Goal: Task Accomplishment & Management: Manage account settings

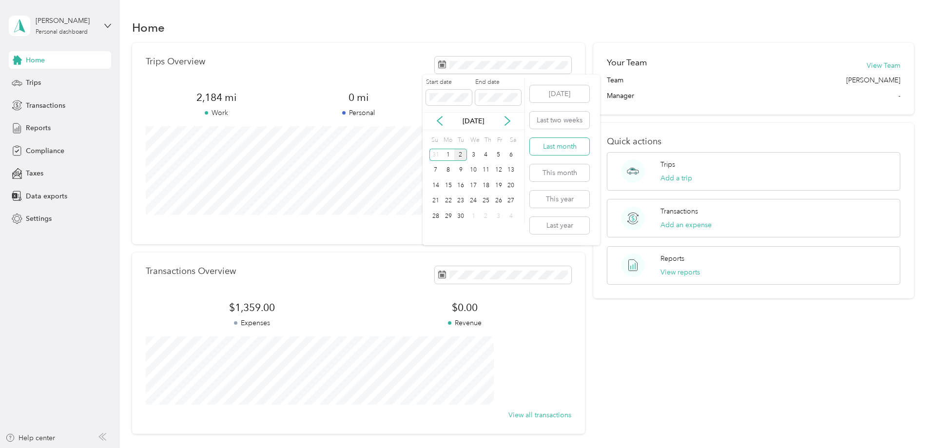
click at [563, 148] on button "Last month" at bounding box center [559, 146] width 59 height 17
click at [141, 231] on div "Trips Overview 1,298.4 mi Work 0 mi Personal 0 mi Unclassified View all trips T…" at bounding box center [523, 238] width 783 height 391
click at [37, 122] on div "Reports" at bounding box center [60, 128] width 102 height 18
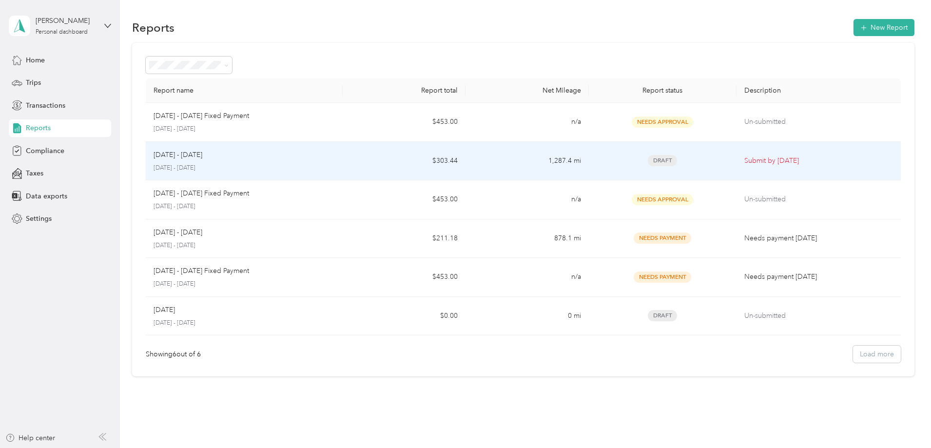
click at [335, 159] on div "[DATE] - [DATE]" at bounding box center [244, 155] width 181 height 11
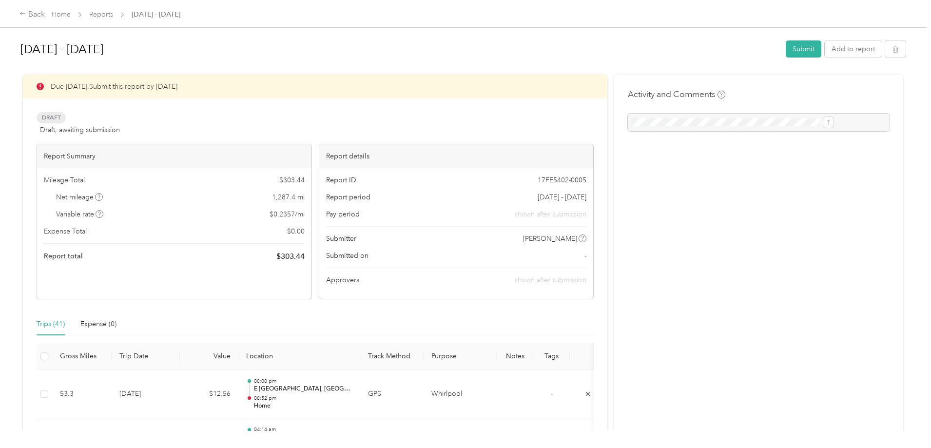
click at [41, 229] on div "Back Home Reports [DATE] - [DATE] [DATE] - [DATE] Submit Add to report Due [DAT…" at bounding box center [463, 224] width 926 height 448
drag, startPoint x: 584, startPoint y: 210, endPoint x: 585, endPoint y: 287, distance: 77.5
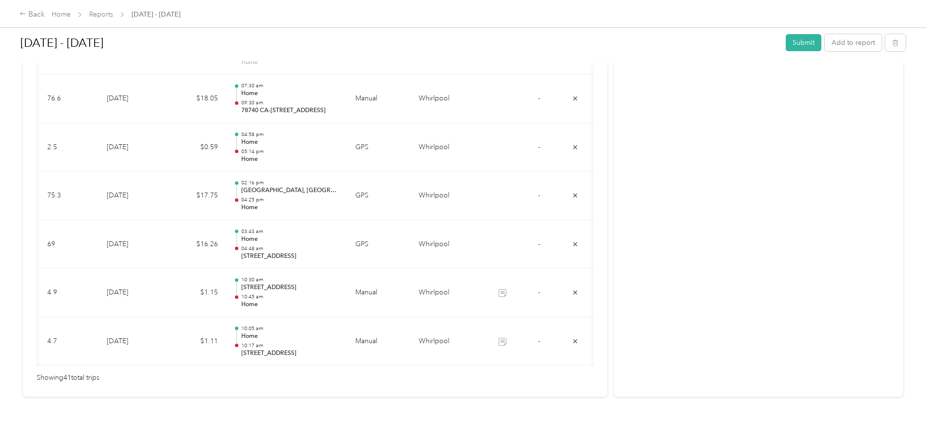
scroll to position [0, 118]
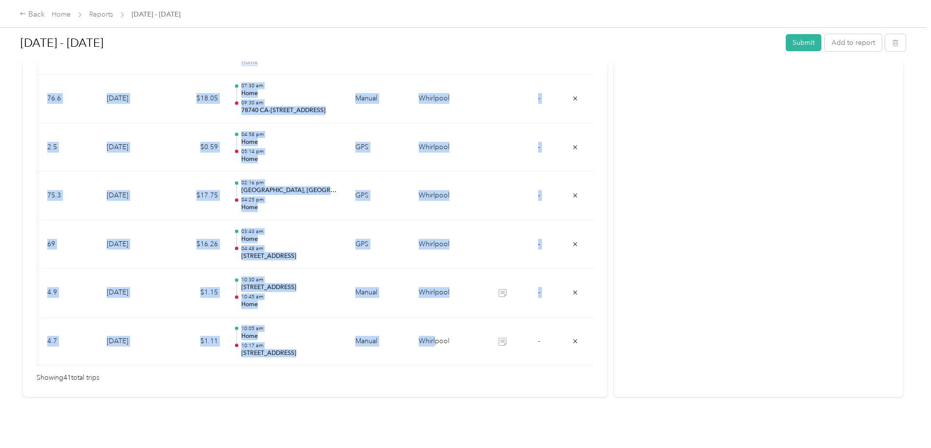
drag, startPoint x: 408, startPoint y: 351, endPoint x: 339, endPoint y: 356, distance: 68.9
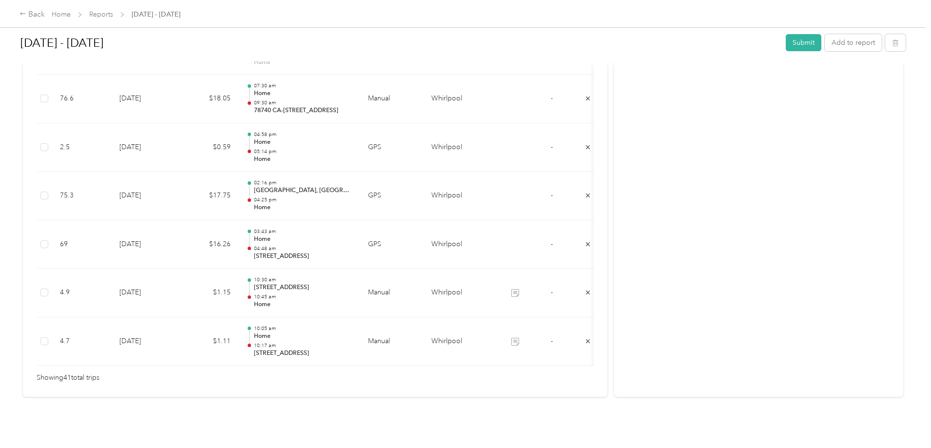
click at [44, 305] on div "Back Home Reports [DATE] - [DATE] [DATE] - [DATE] Submit Add to report Due [DAT…" at bounding box center [463, 224] width 926 height 448
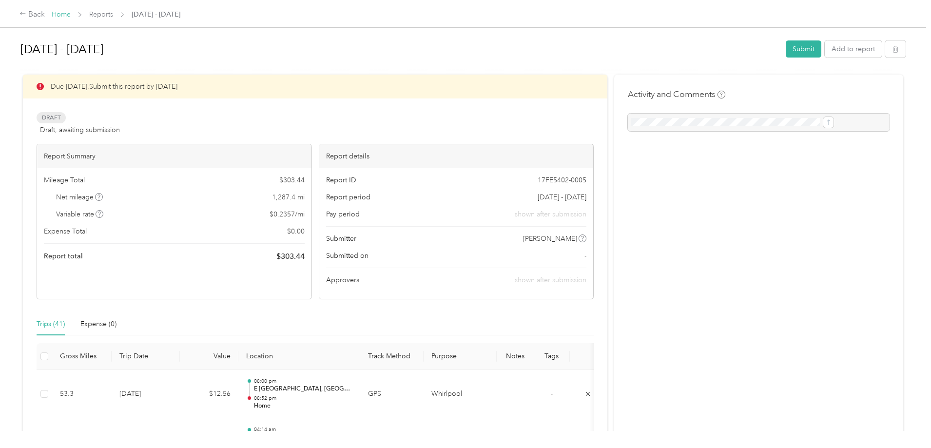
click at [71, 14] on link "Home" at bounding box center [61, 14] width 19 height 8
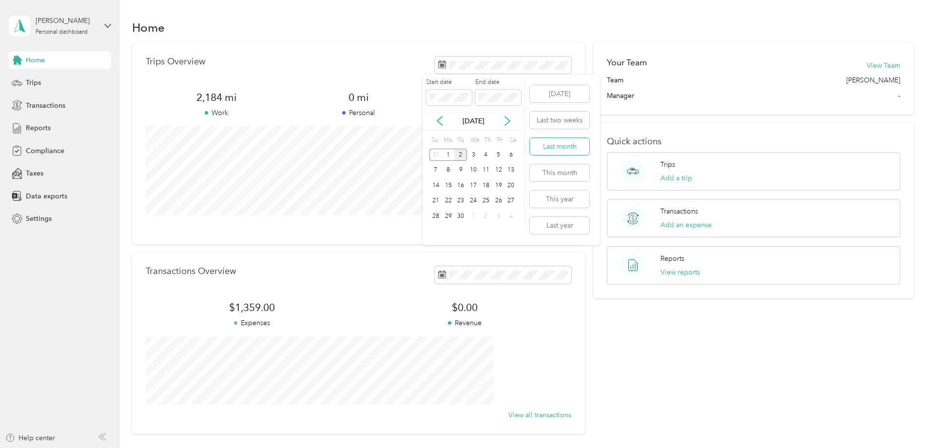
click at [566, 149] on button "Last month" at bounding box center [559, 146] width 59 height 17
click at [566, 169] on button "Last month" at bounding box center [559, 166] width 59 height 17
click at [163, 289] on div "Trips Overview 1,298.4 mi Work 0 mi Personal 0 mi Unclassified View all trips T…" at bounding box center [523, 238] width 783 height 391
click at [484, 214] on div "31" at bounding box center [486, 216] width 13 height 12
click at [147, 236] on div "Trips Overview 885.6 mi Work 0 mi Personal 0 mi Unclassified View all trips Tra…" at bounding box center [523, 238] width 783 height 391
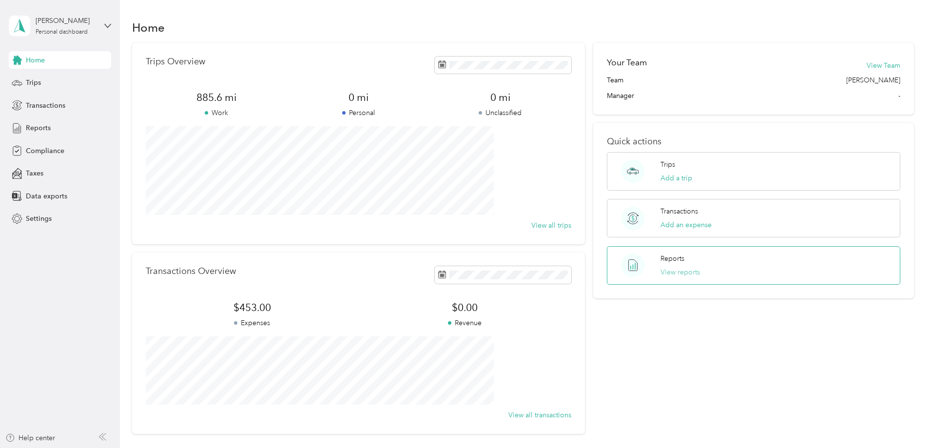
click at [666, 273] on button "View reports" at bounding box center [680, 272] width 39 height 10
click at [440, 121] on icon at bounding box center [440, 121] width 10 height 10
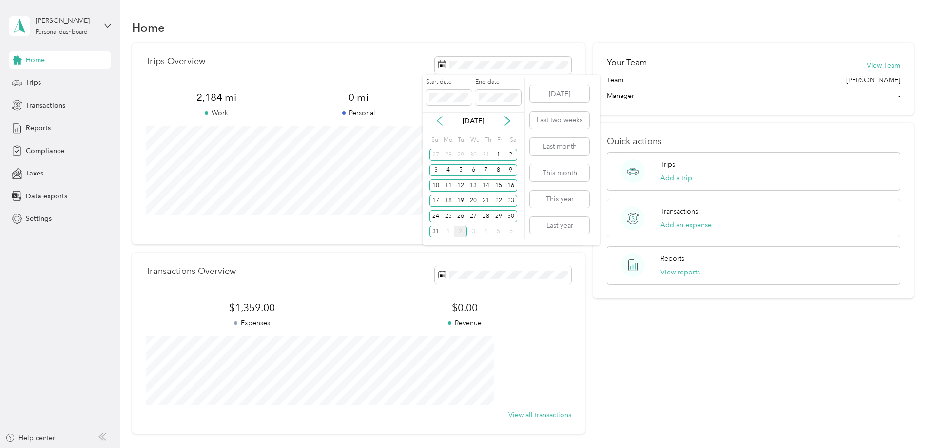
click at [440, 121] on icon at bounding box center [440, 121] width 10 height 10
click at [460, 156] on div "1" at bounding box center [460, 155] width 13 height 12
click at [483, 215] on div "31" at bounding box center [486, 216] width 13 height 12
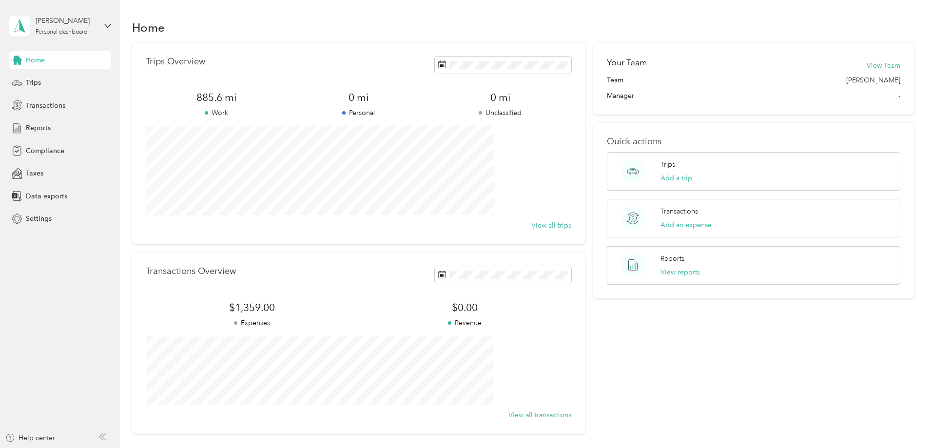
click at [62, 288] on aside "[PERSON_NAME] Personal dashboard Home Trips Transactions Reports Compliance Tax…" at bounding box center [60, 224] width 120 height 448
click at [45, 440] on div "Help center" at bounding box center [30, 438] width 50 height 10
click at [163, 175] on div "Trips Overview 885.6 mi Work 0 mi Personal 0 mi Unclassified View all trips Tra…" at bounding box center [523, 238] width 783 height 391
click at [661, 267] on button "View reports" at bounding box center [680, 272] width 39 height 10
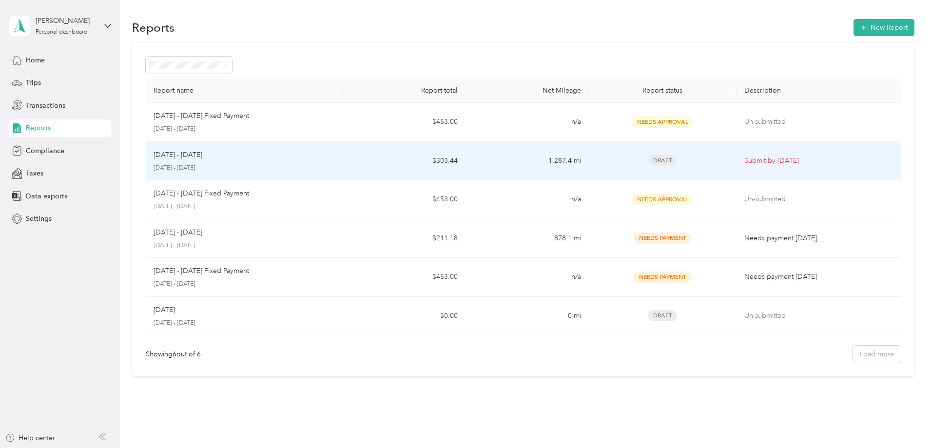
click at [521, 159] on td "1,287.4 mi" at bounding box center [527, 161] width 123 height 39
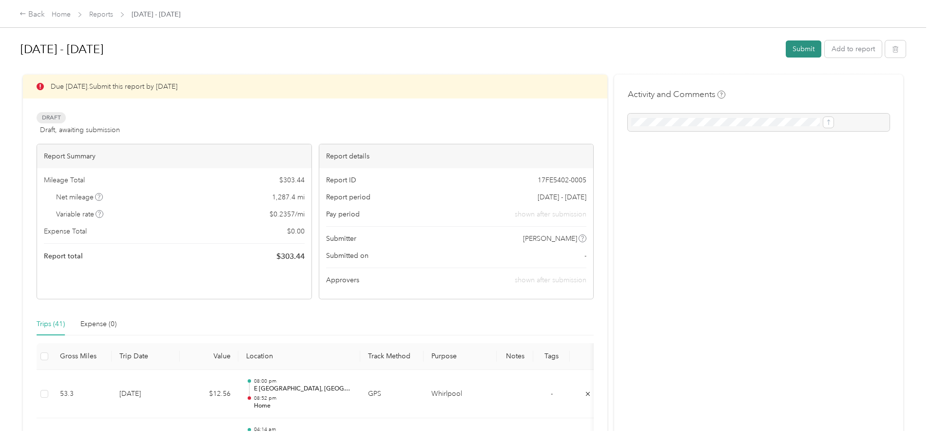
click at [786, 52] on button "Submit" at bounding box center [804, 48] width 36 height 17
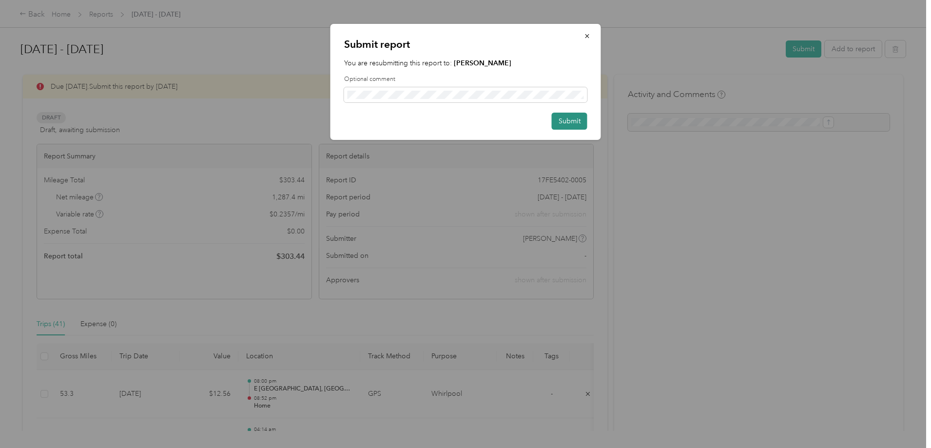
click at [566, 123] on button "Submit" at bounding box center [570, 121] width 36 height 17
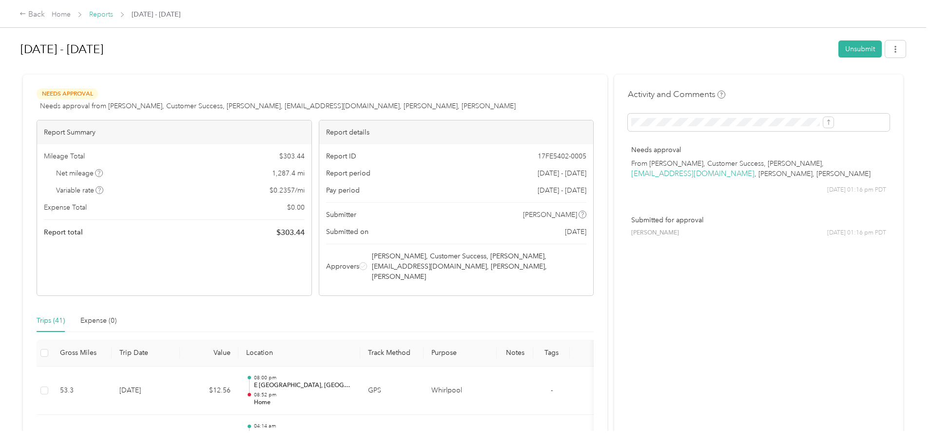
click at [113, 15] on link "Reports" at bounding box center [101, 14] width 24 height 8
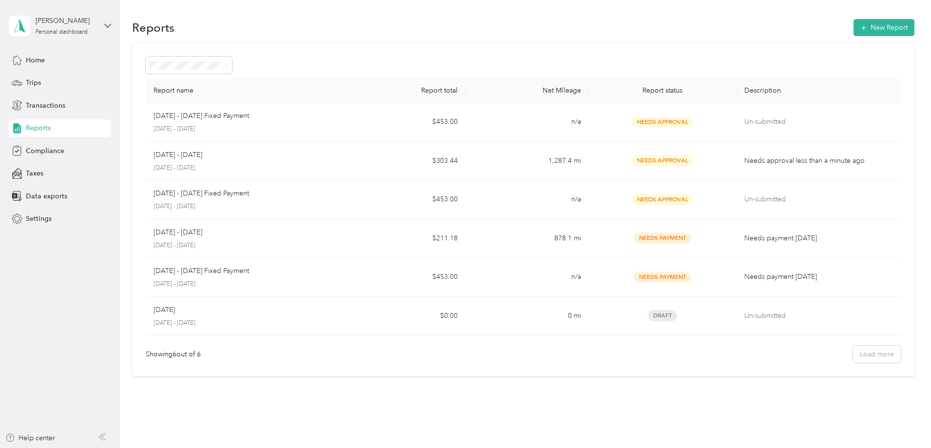
click at [871, 157] on div "Report name Report total Net Mileage Report status Description [DATE] - [DATE] …" at bounding box center [523, 210] width 783 height 334
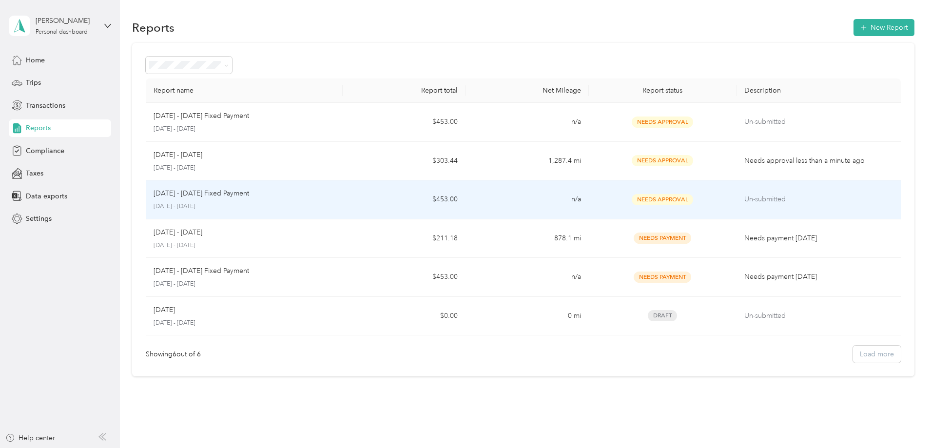
click at [249, 198] on p "[DATE] - [DATE] Fixed Payment" at bounding box center [202, 193] width 96 height 11
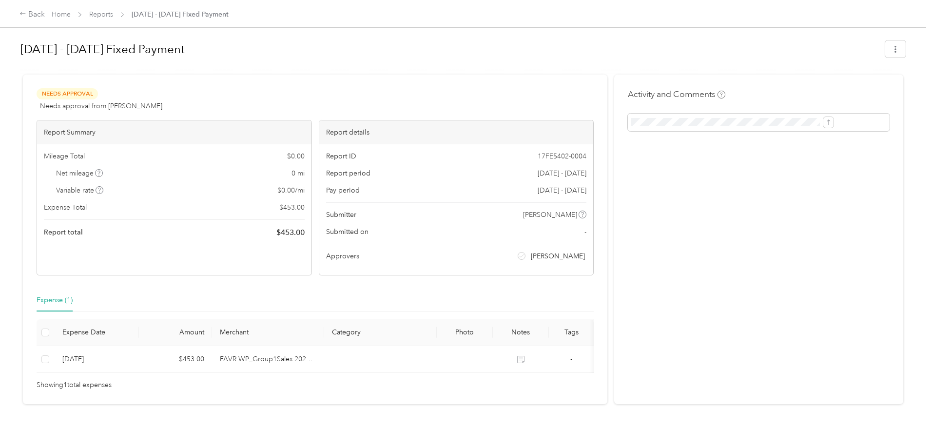
click at [870, 146] on div "Back Home Reports [DATE] - [DATE] Fixed Payment [DATE] - [DATE] Fixed Payment N…" at bounding box center [463, 224] width 926 height 448
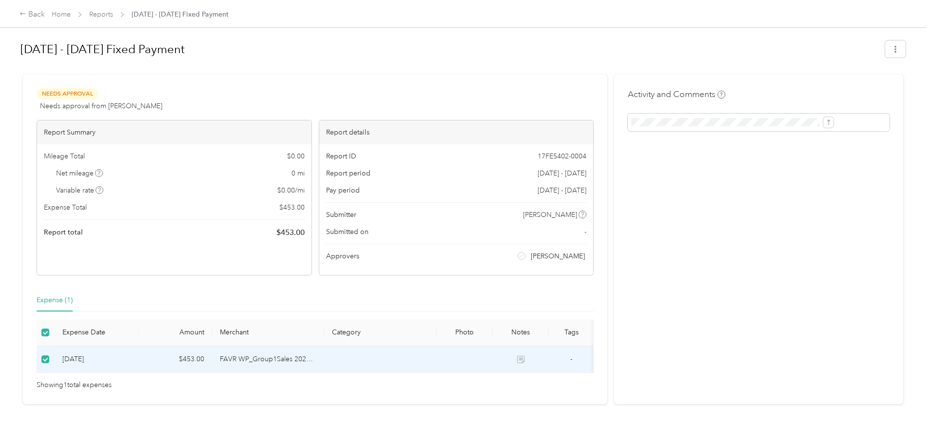
click at [334, 391] on div "Showing 1 total expenses" at bounding box center [315, 385] width 557 height 11
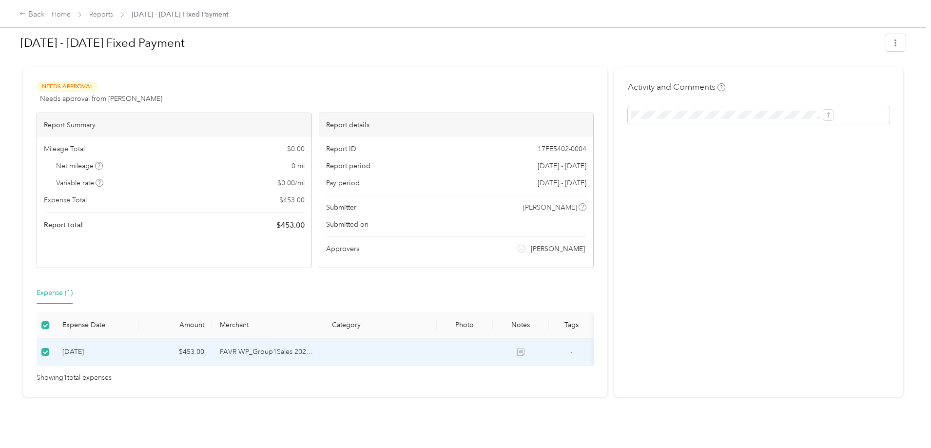
click at [73, 288] on div "Expense (1)" at bounding box center [55, 293] width 36 height 11
click at [277, 282] on div "Expense (1)" at bounding box center [315, 293] width 557 height 22
click at [892, 44] on icon "button" at bounding box center [895, 42] width 7 height 7
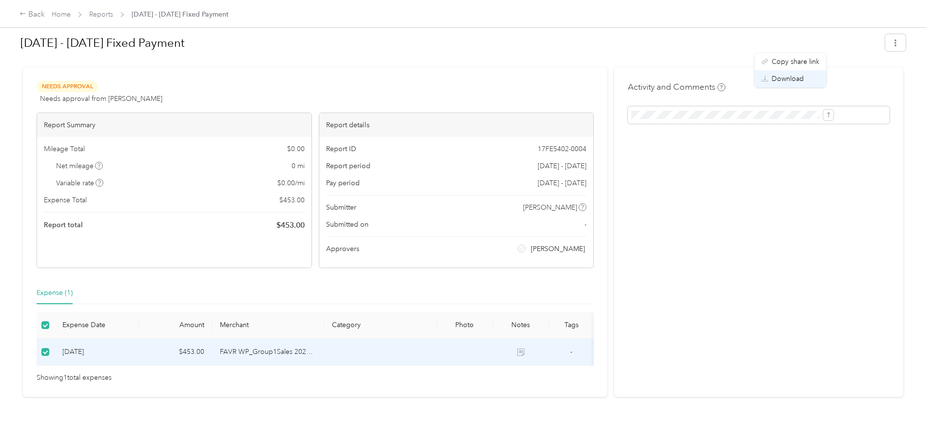
click at [782, 76] on span "Download" at bounding box center [788, 79] width 32 height 10
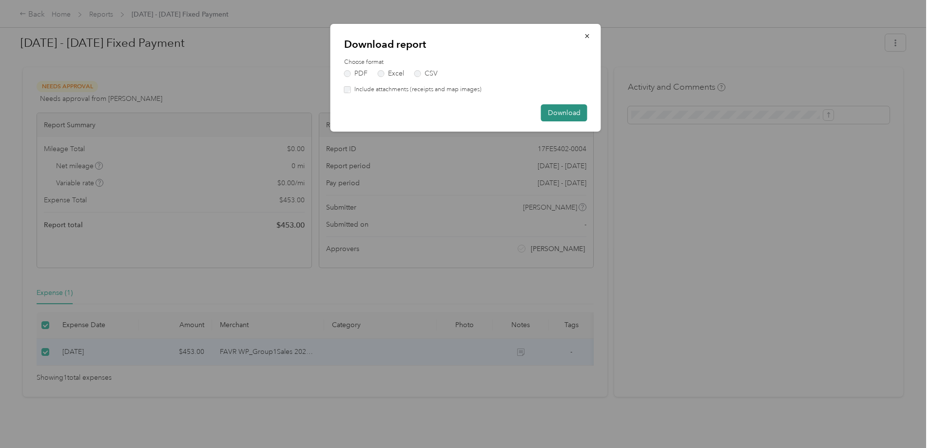
click at [577, 121] on button "Download" at bounding box center [564, 112] width 46 height 17
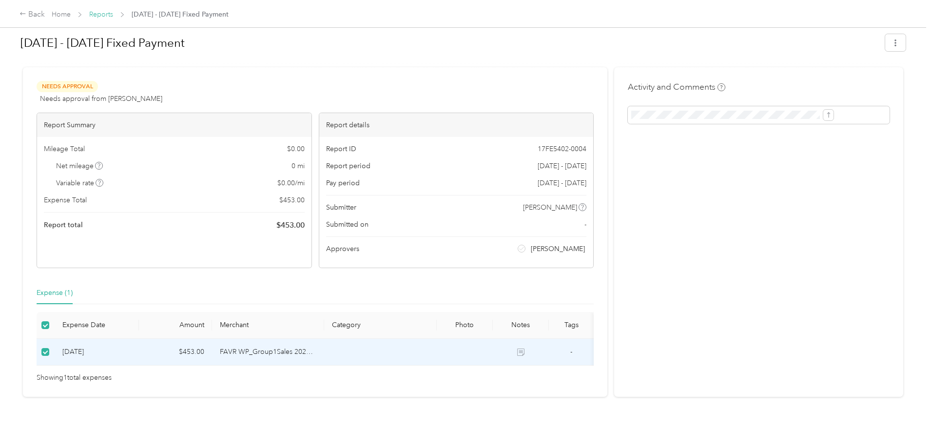
click at [113, 15] on link "Reports" at bounding box center [101, 14] width 24 height 8
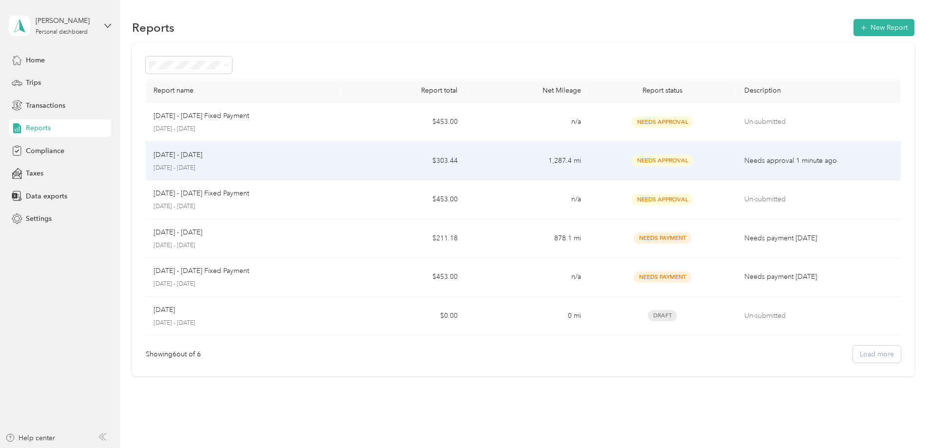
click at [331, 160] on div "[DATE] - [DATE] [DATE] - [DATE]" at bounding box center [244, 161] width 181 height 23
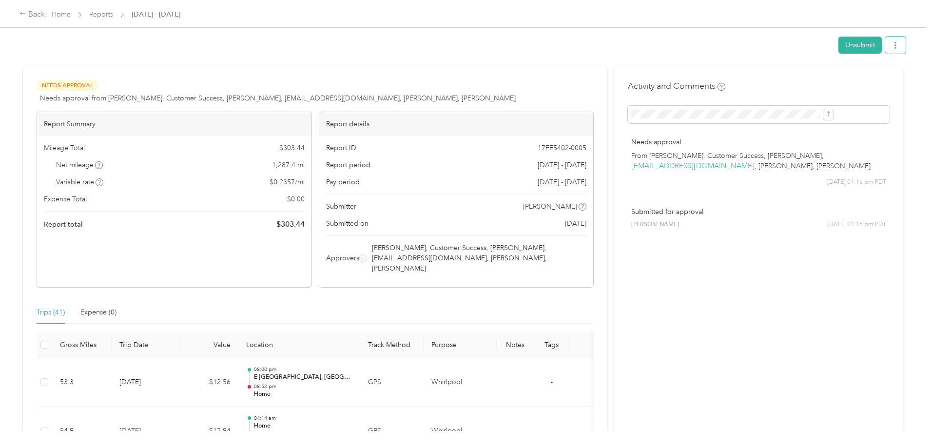
click at [885, 50] on button "button" at bounding box center [895, 45] width 20 height 17
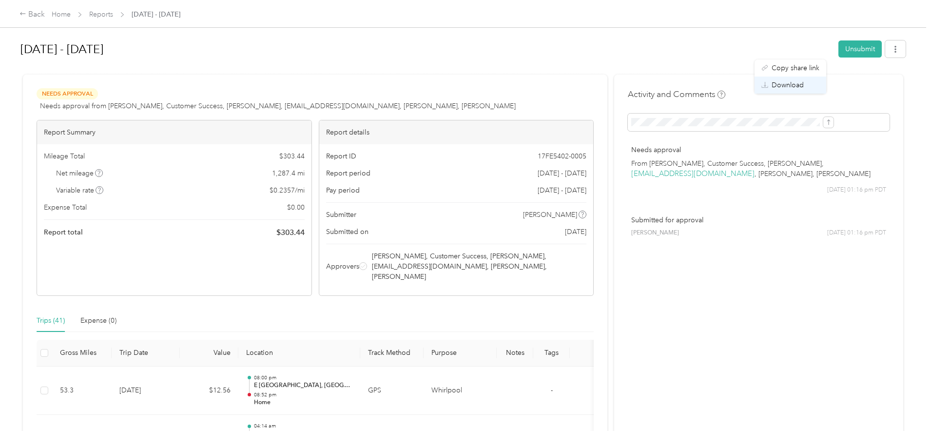
click at [806, 79] on li "Download" at bounding box center [791, 85] width 72 height 17
click at [782, 84] on span "Download" at bounding box center [788, 85] width 32 height 10
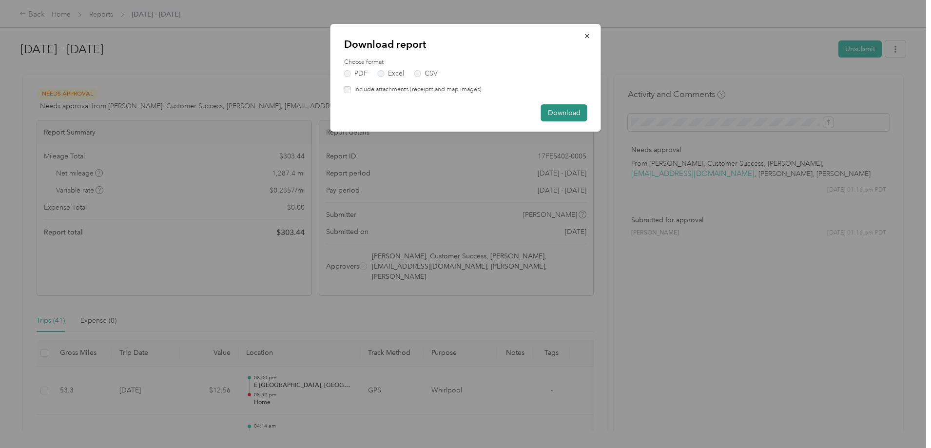
click at [560, 108] on button "Download" at bounding box center [564, 112] width 46 height 17
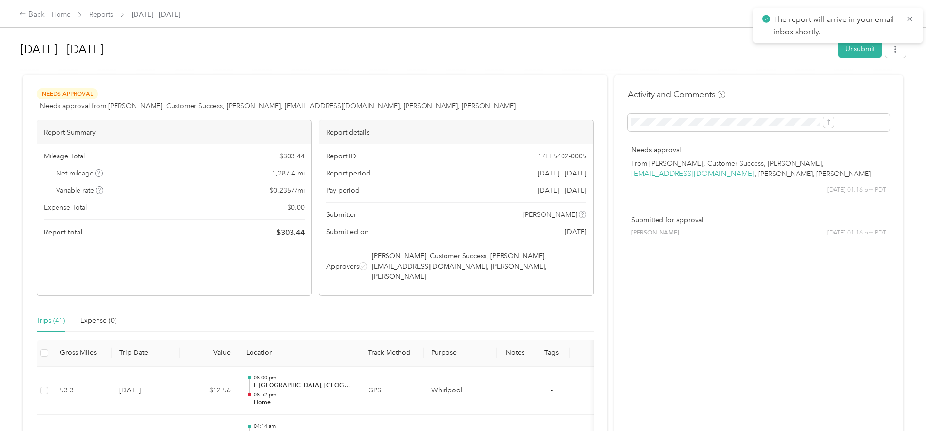
click at [865, 153] on div "Back Home Reports [DATE] - [DATE] [DATE] - [DATE] Unsubmit Needs Approval Needs…" at bounding box center [463, 224] width 926 height 448
